Goal: Transaction & Acquisition: Purchase product/service

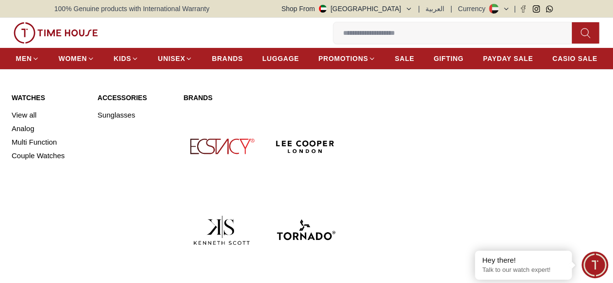
click at [260, 192] on img at bounding box center [222, 230] width 76 height 76
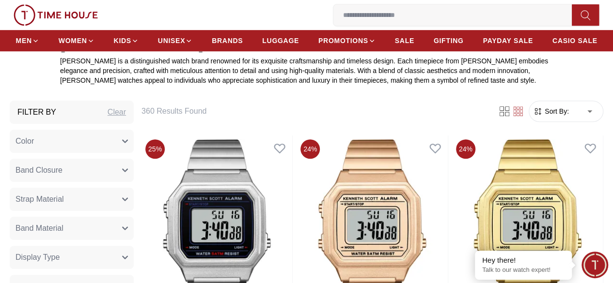
scroll to position [326, 0]
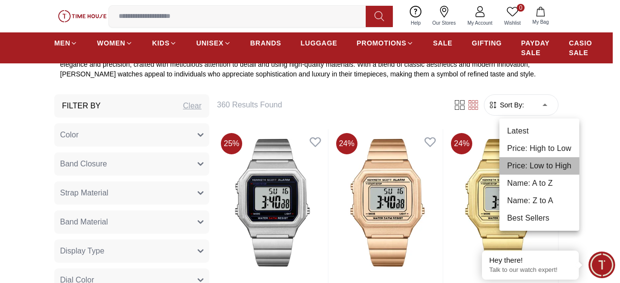
click at [544, 169] on li "Price: Low to High" at bounding box center [539, 165] width 80 height 17
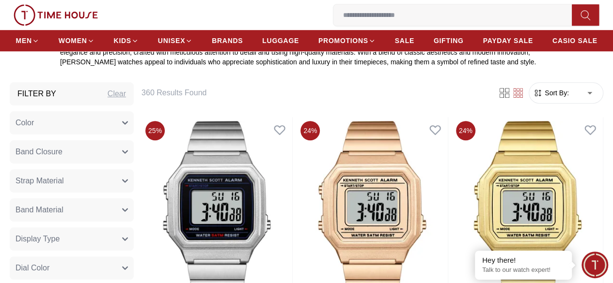
type input "*"
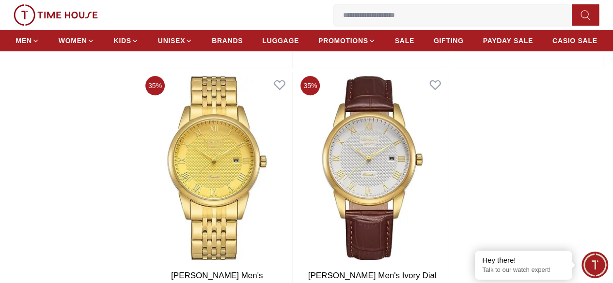
scroll to position [1988, 0]
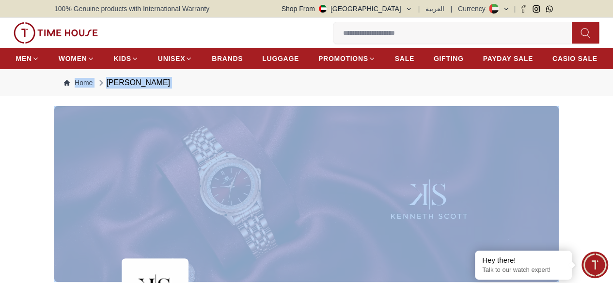
drag, startPoint x: 610, startPoint y: 116, endPoint x: 619, endPoint y: 5, distance: 111.3
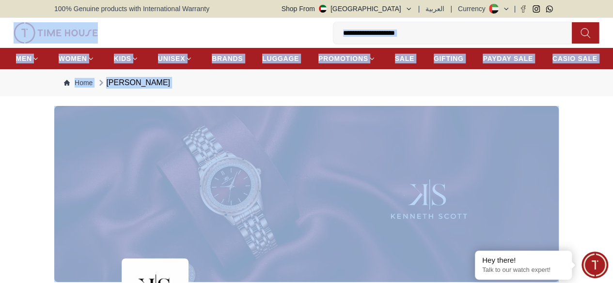
scroll to position [248, 0]
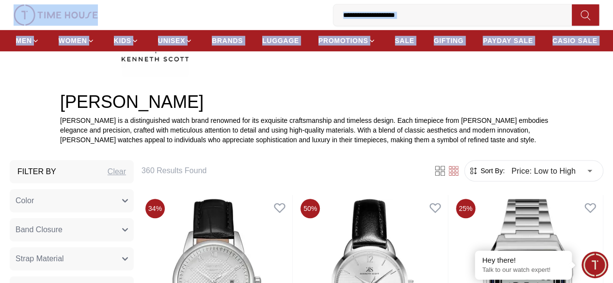
click at [134, 213] on button "Color" at bounding box center [72, 200] width 124 height 23
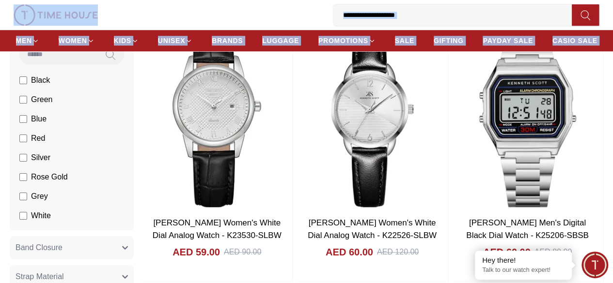
scroll to position [417, 0]
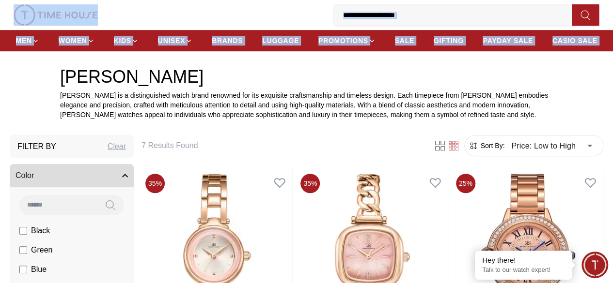
scroll to position [95, 0]
